Goal: Transaction & Acquisition: Download file/media

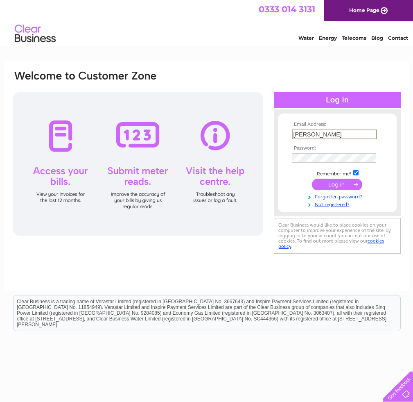
click at [372, 134] on input "robert" at bounding box center [334, 134] width 85 height 10
click at [345, 134] on input "robert" at bounding box center [334, 134] width 85 height 10
type input "robertrandell@sky.com"
click at [338, 186] on input "submit" at bounding box center [337, 183] width 50 height 11
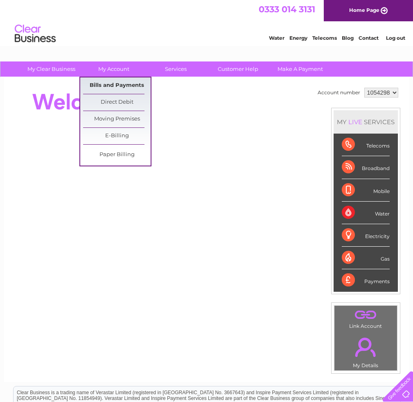
click at [112, 84] on link "Bills and Payments" at bounding box center [117, 85] width 68 height 16
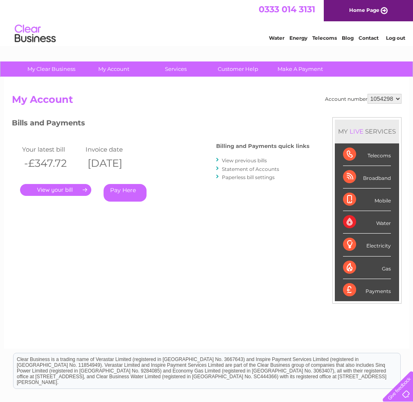
click at [241, 159] on link "View previous bills" at bounding box center [244, 160] width 45 height 6
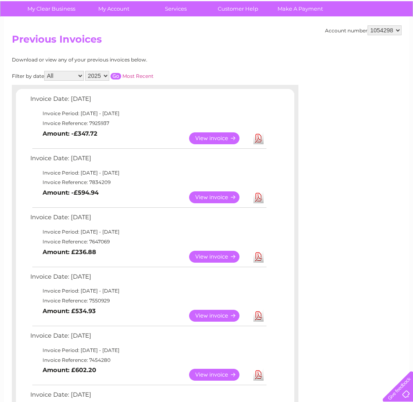
scroll to position [60, 0]
click at [216, 195] on link "View" at bounding box center [219, 197] width 60 height 12
click at [261, 137] on link "Download" at bounding box center [259, 138] width 10 height 12
